Goal: Find specific page/section: Find specific page/section

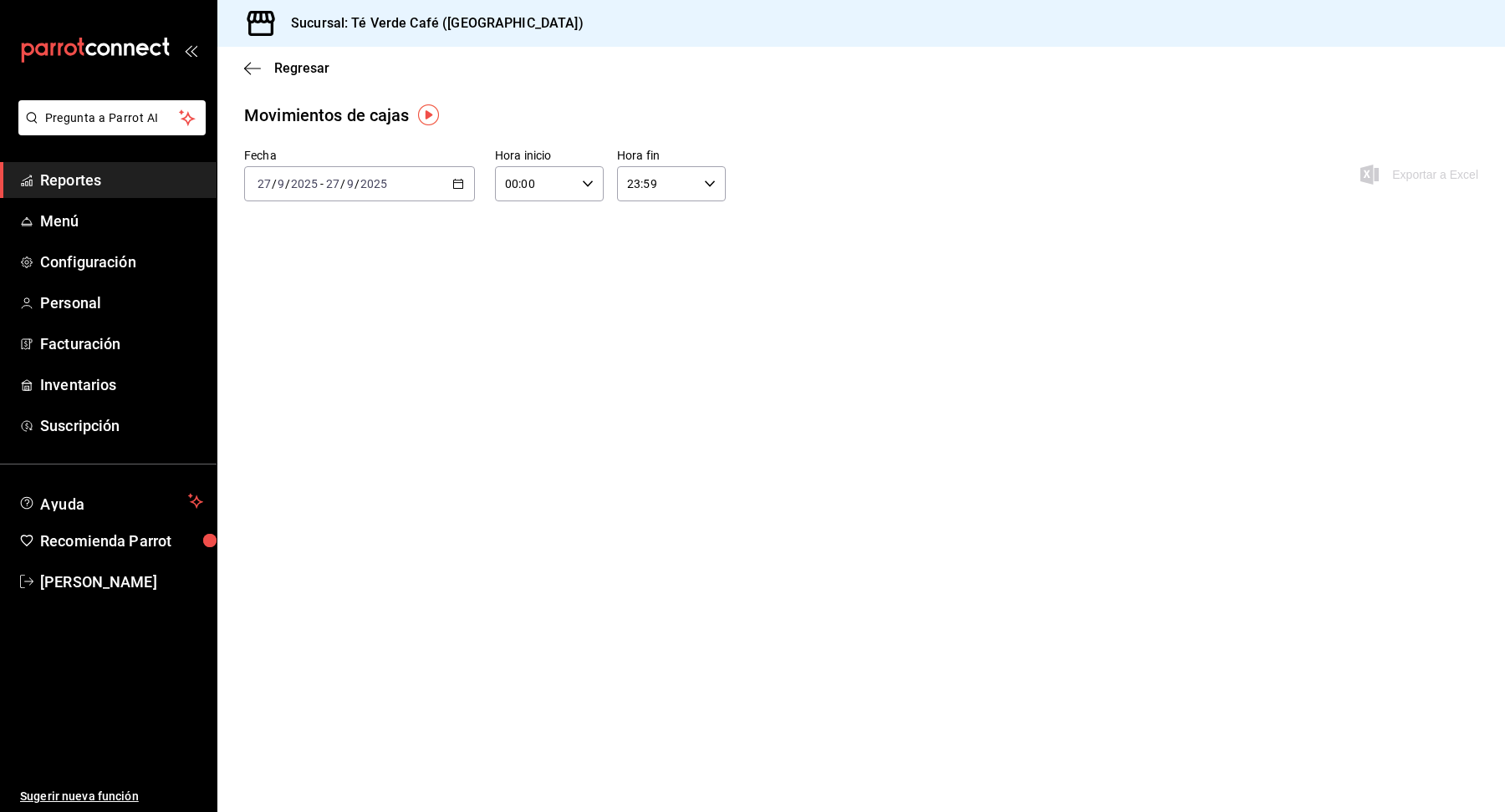
scroll to position [19396, 0]
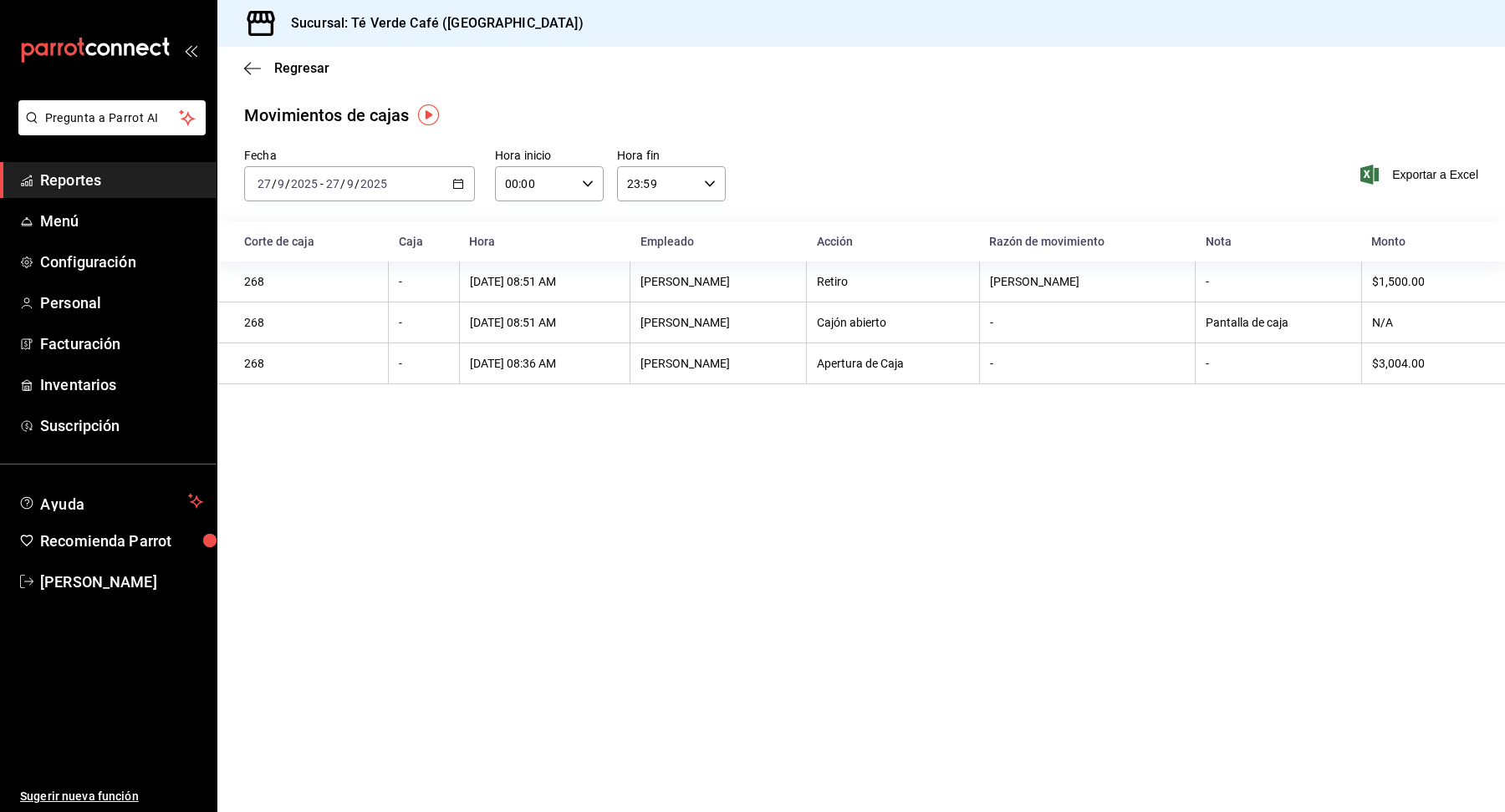
click at [463, 184] on \(Stroke\) "button" at bounding box center [458, 184] width 10 height 9
click at [281, 277] on span "Ayer" at bounding box center [323, 272] width 129 height 18
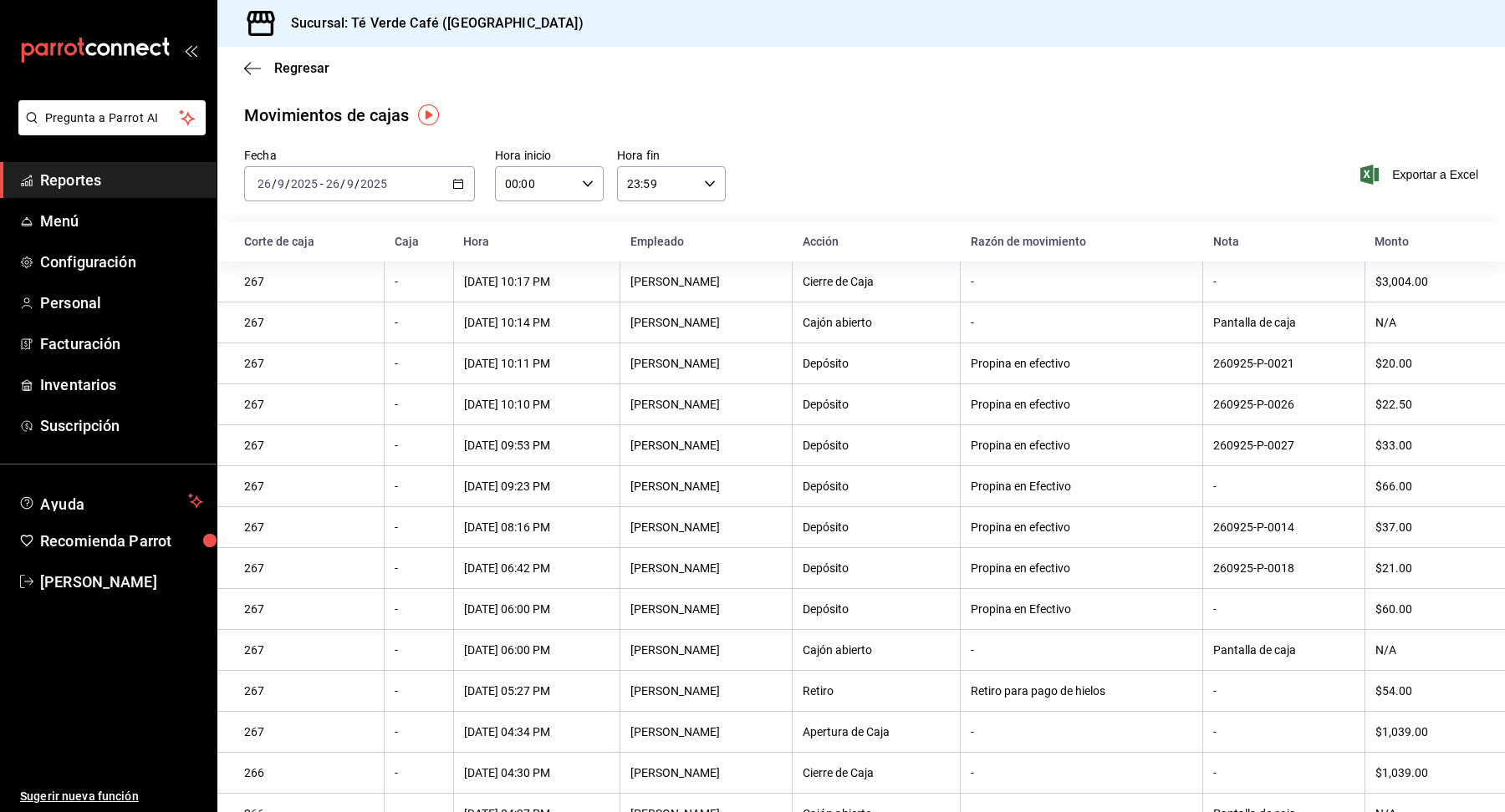
click at [98, 182] on span "Reportes" at bounding box center [122, 180] width 163 height 22
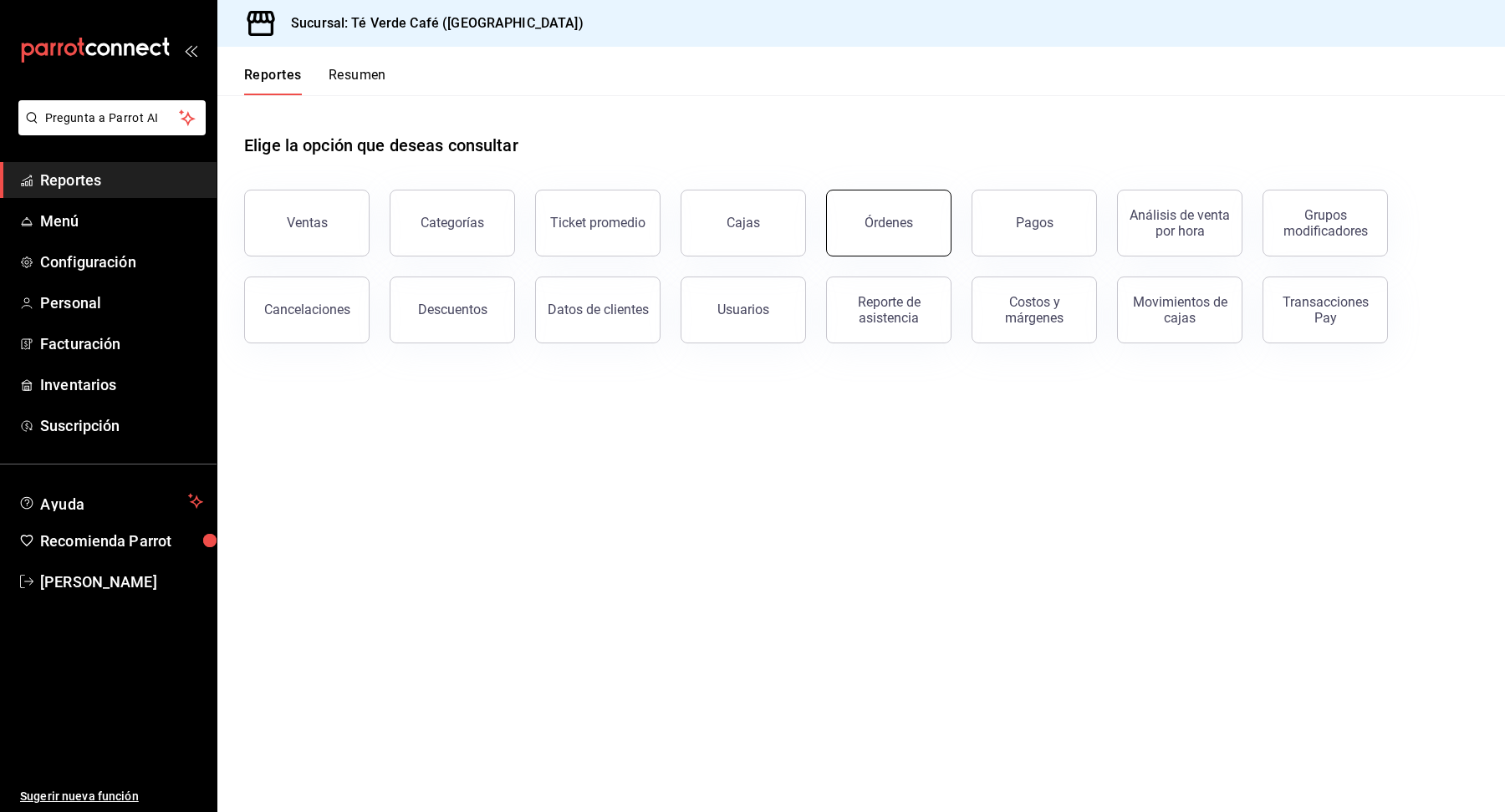
click at [891, 238] on button "Órdenes" at bounding box center [889, 223] width 125 height 67
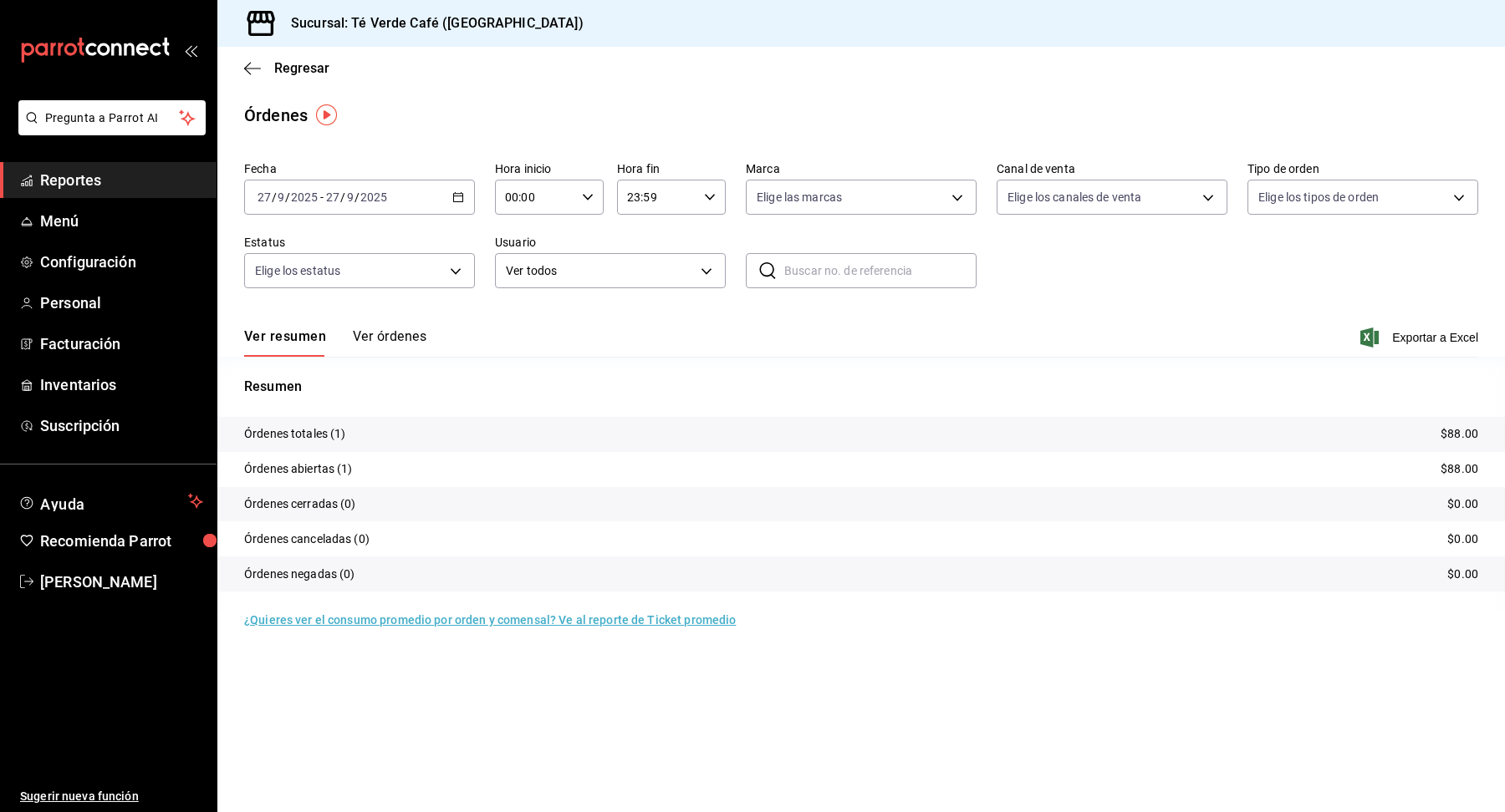
click at [89, 187] on span "Reportes" at bounding box center [122, 180] width 163 height 22
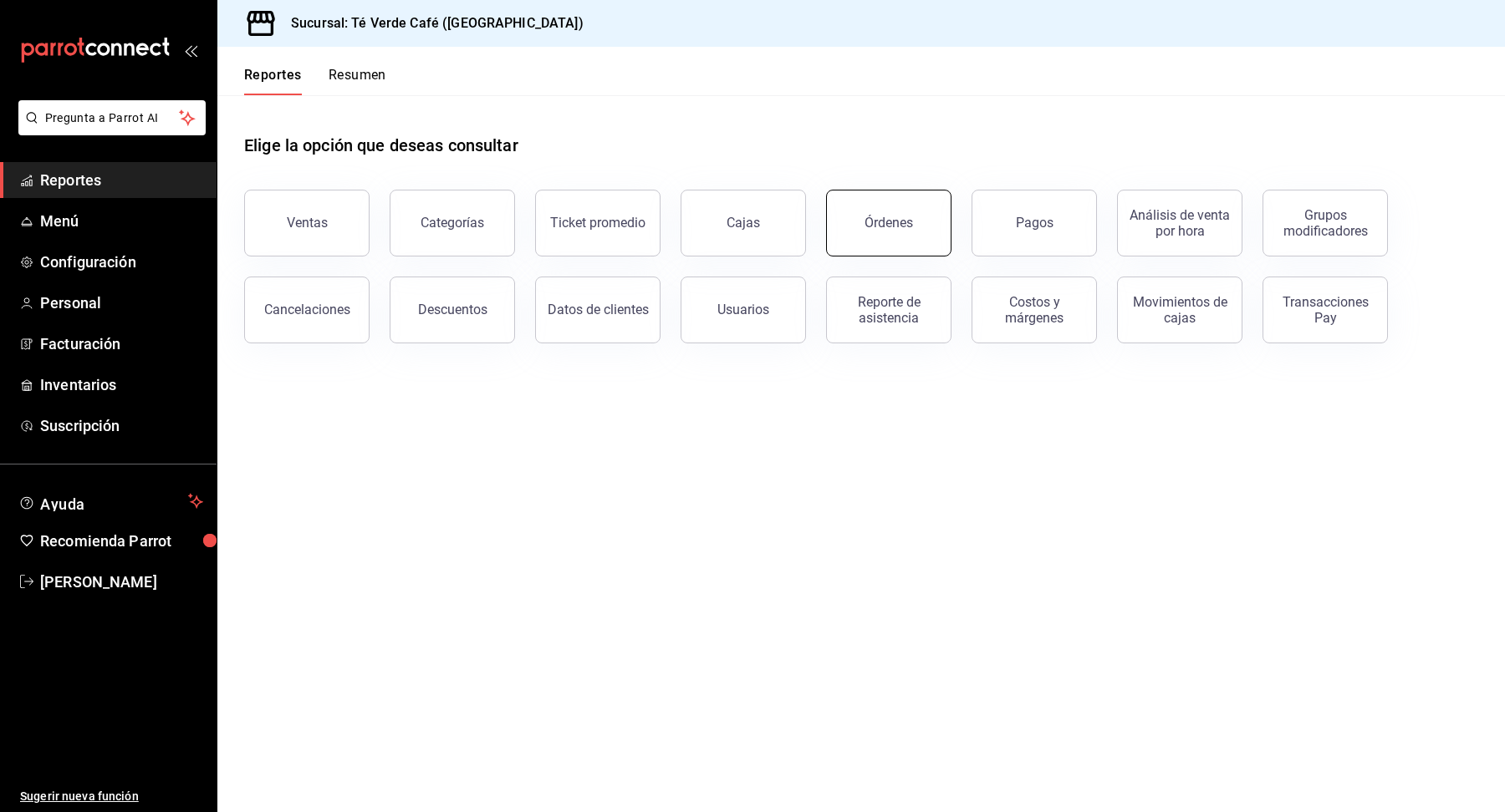
click at [881, 241] on button "Órdenes" at bounding box center [889, 223] width 125 height 67
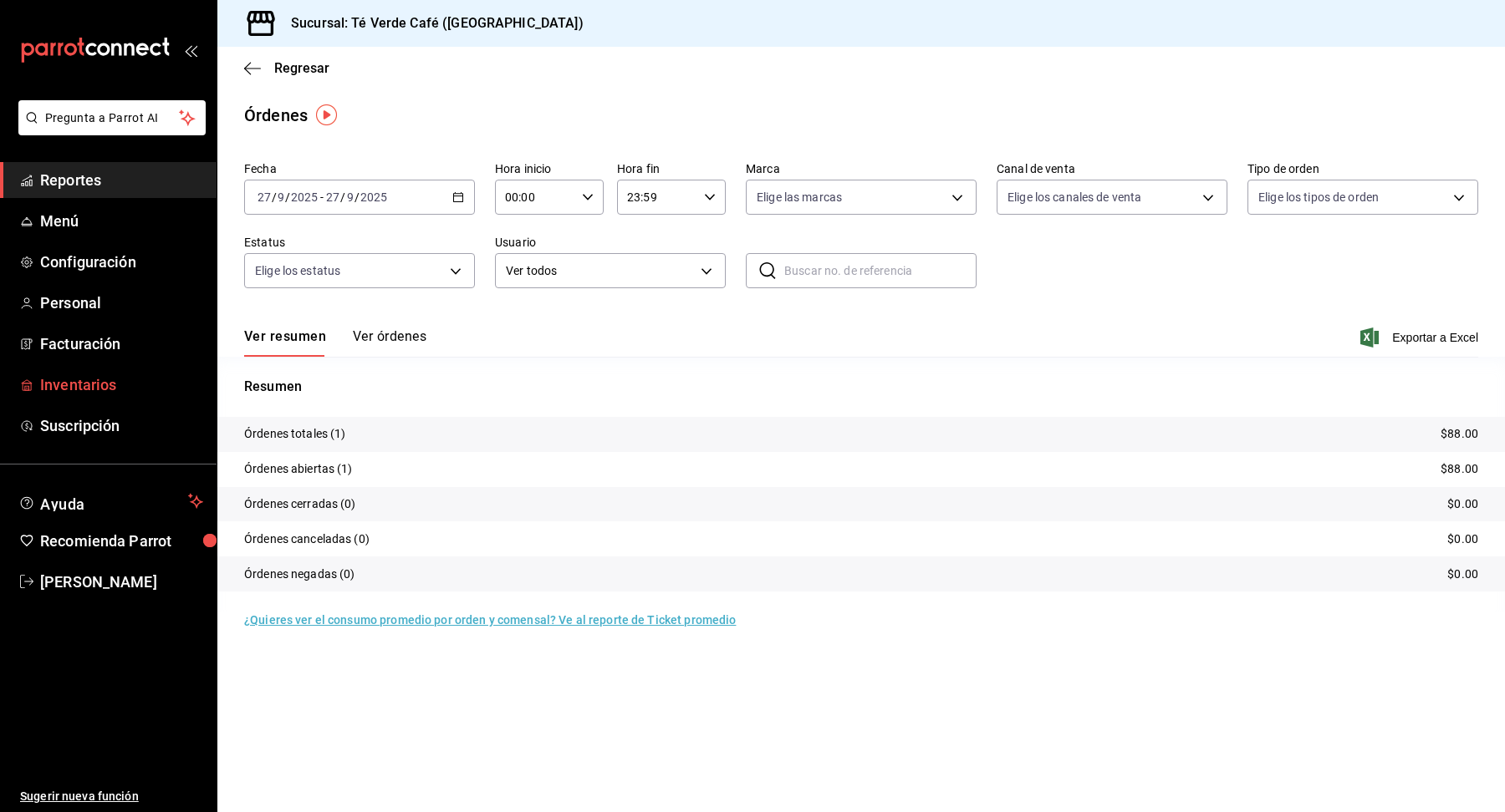
click at [68, 380] on span "Inventarios" at bounding box center [122, 385] width 163 height 22
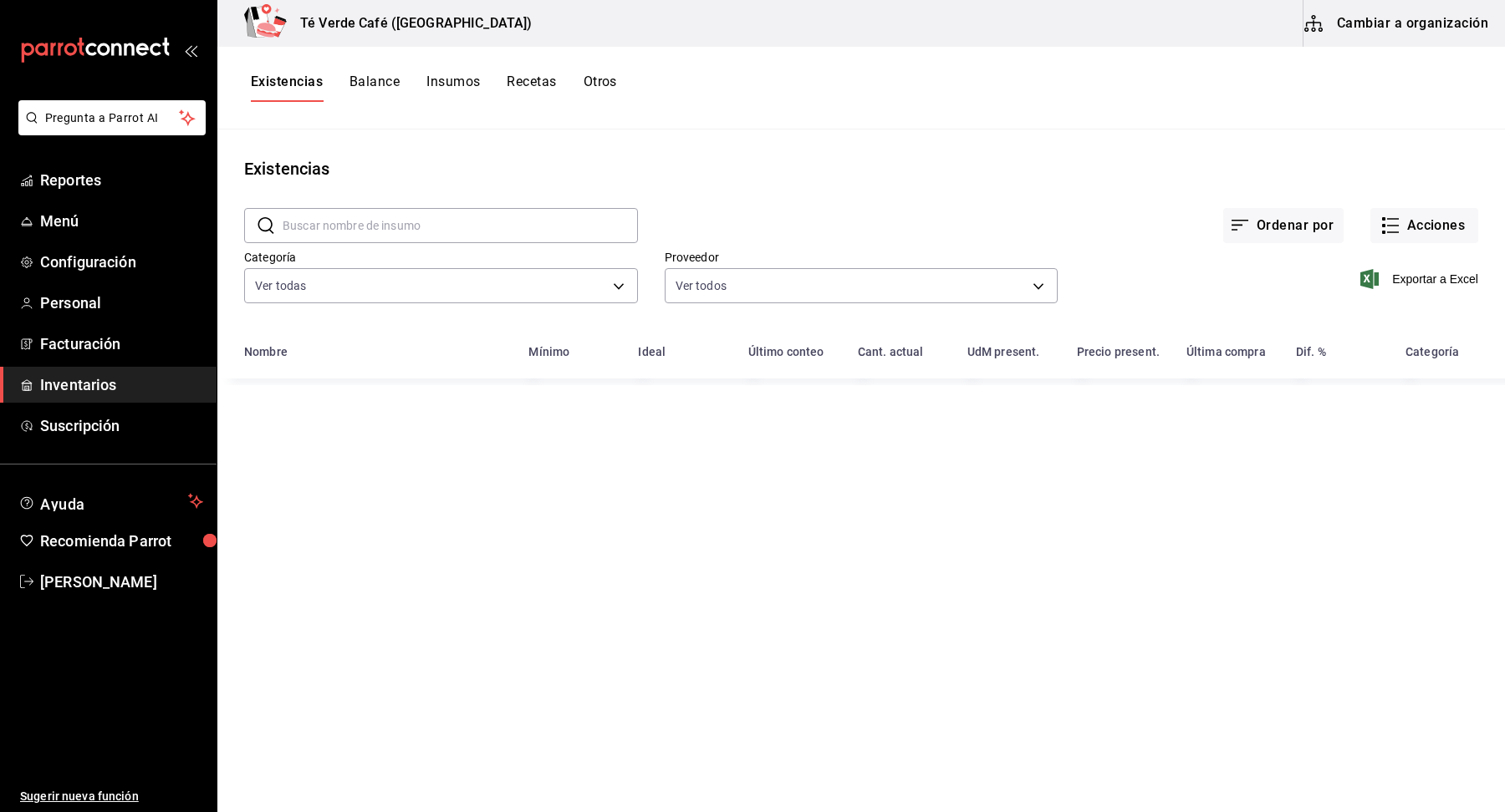
click at [509, 225] on input "text" at bounding box center [460, 225] width 355 height 33
type input "focaccia"
